Goal: Information Seeking & Learning: Learn about a topic

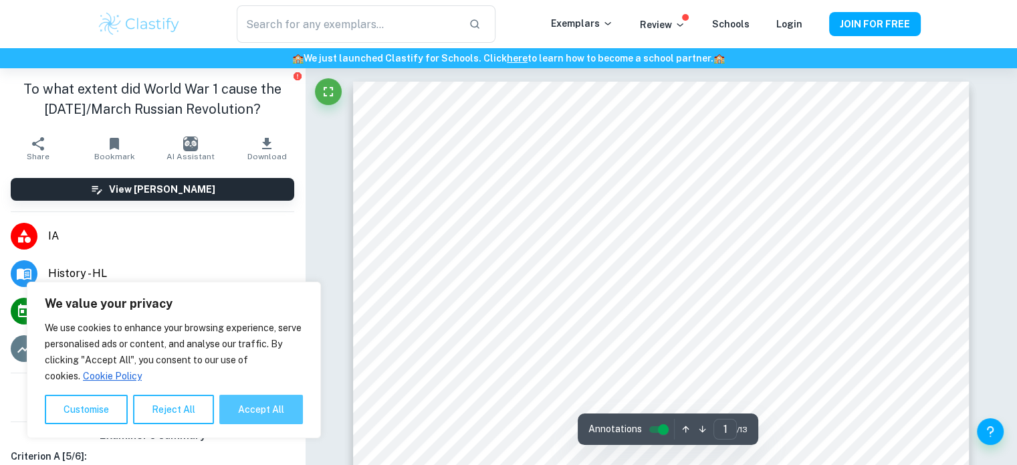
click at [257, 406] on button "Accept All" at bounding box center [261, 409] width 84 height 29
checkbox input "true"
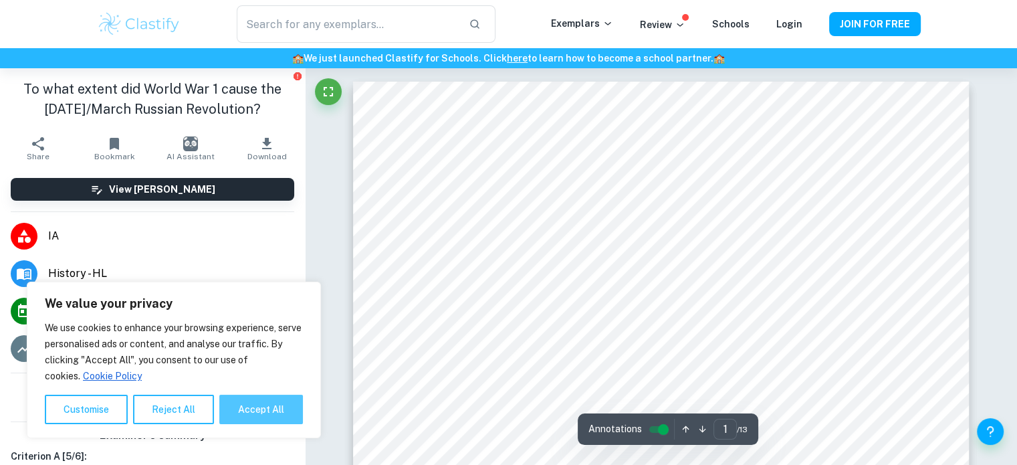
checkbox input "true"
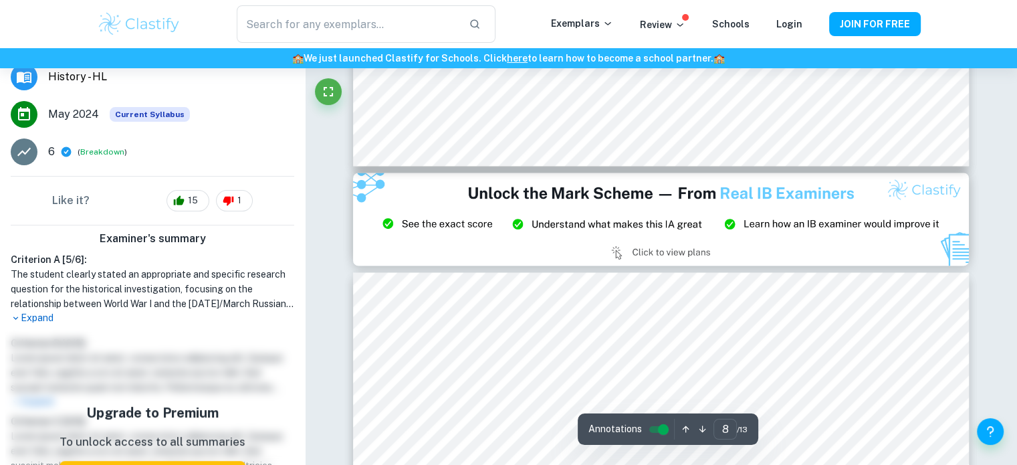
type input "9"
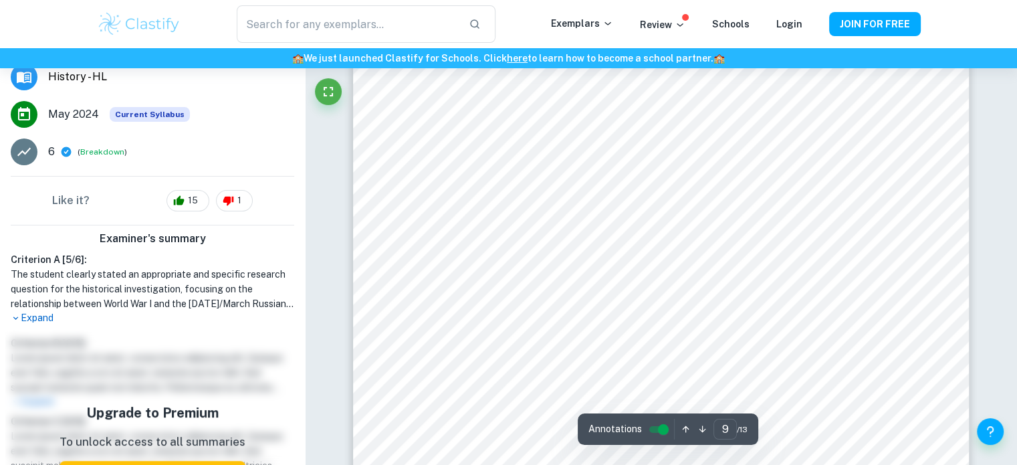
scroll to position [7508, 0]
